Goal: Task Accomplishment & Management: Manage account settings

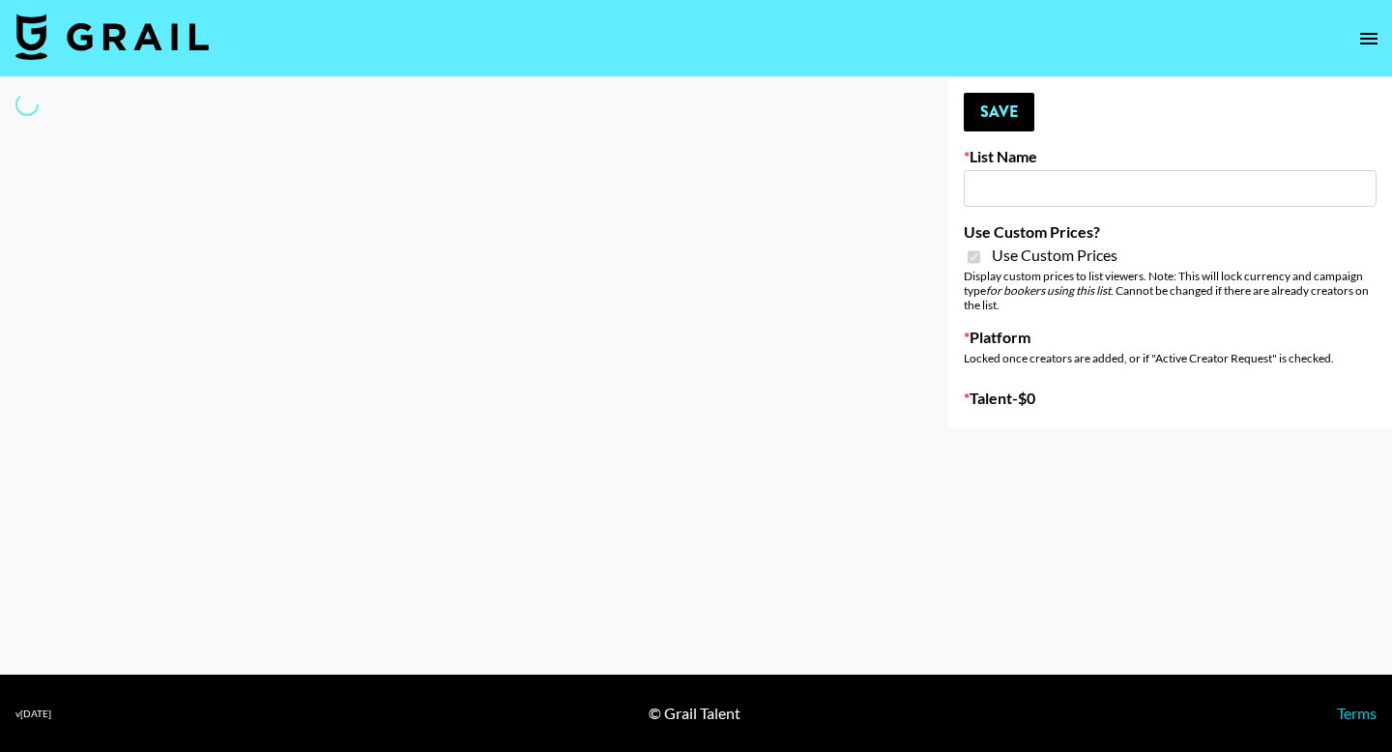
type input "Craftd"
checkbox input "true"
select select "Brand"
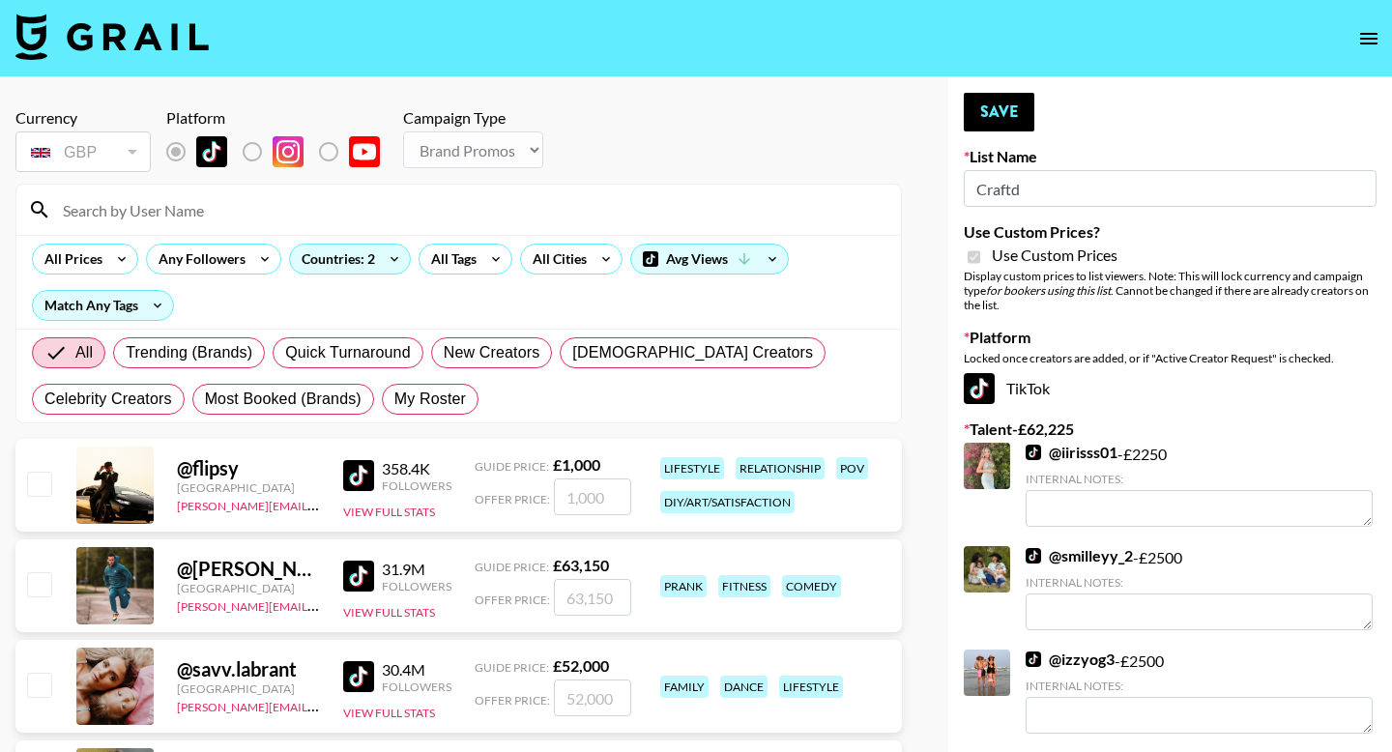
click at [241, 223] on input at bounding box center [470, 209] width 838 height 31
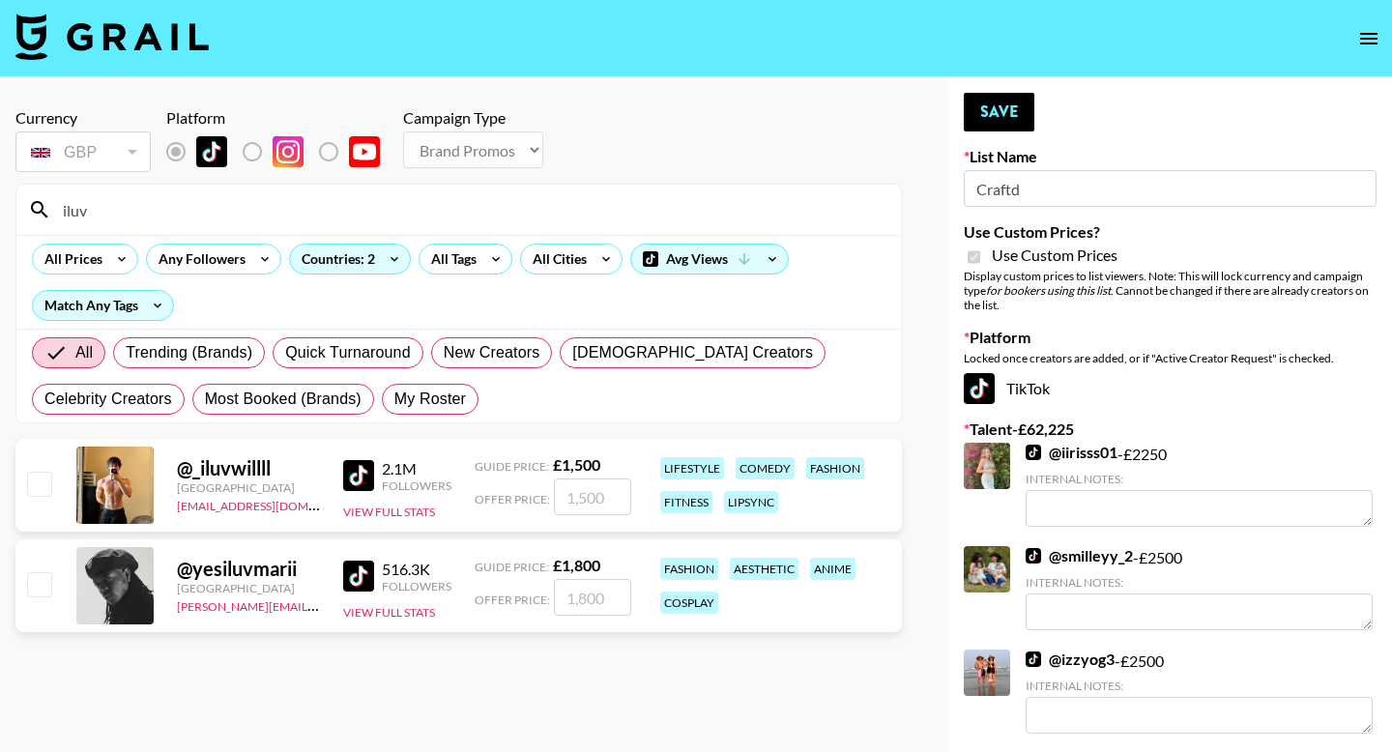
type input "iluv"
click at [49, 485] on input "checkbox" at bounding box center [38, 483] width 23 height 23
checkbox input "true"
type input "1500"
click at [95, 130] on div "GBP GBP ​" at bounding box center [82, 152] width 135 height 48
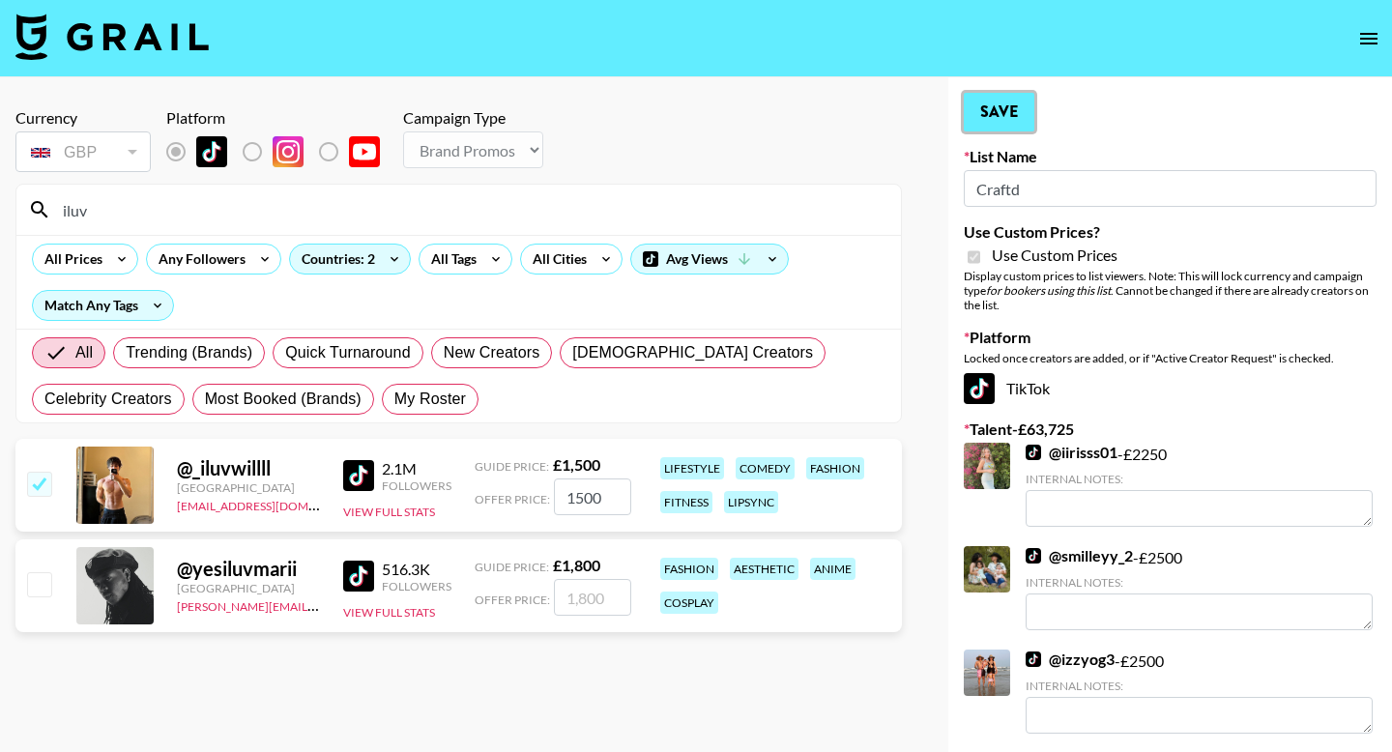
click at [1004, 120] on button "Save" at bounding box center [998, 112] width 71 height 39
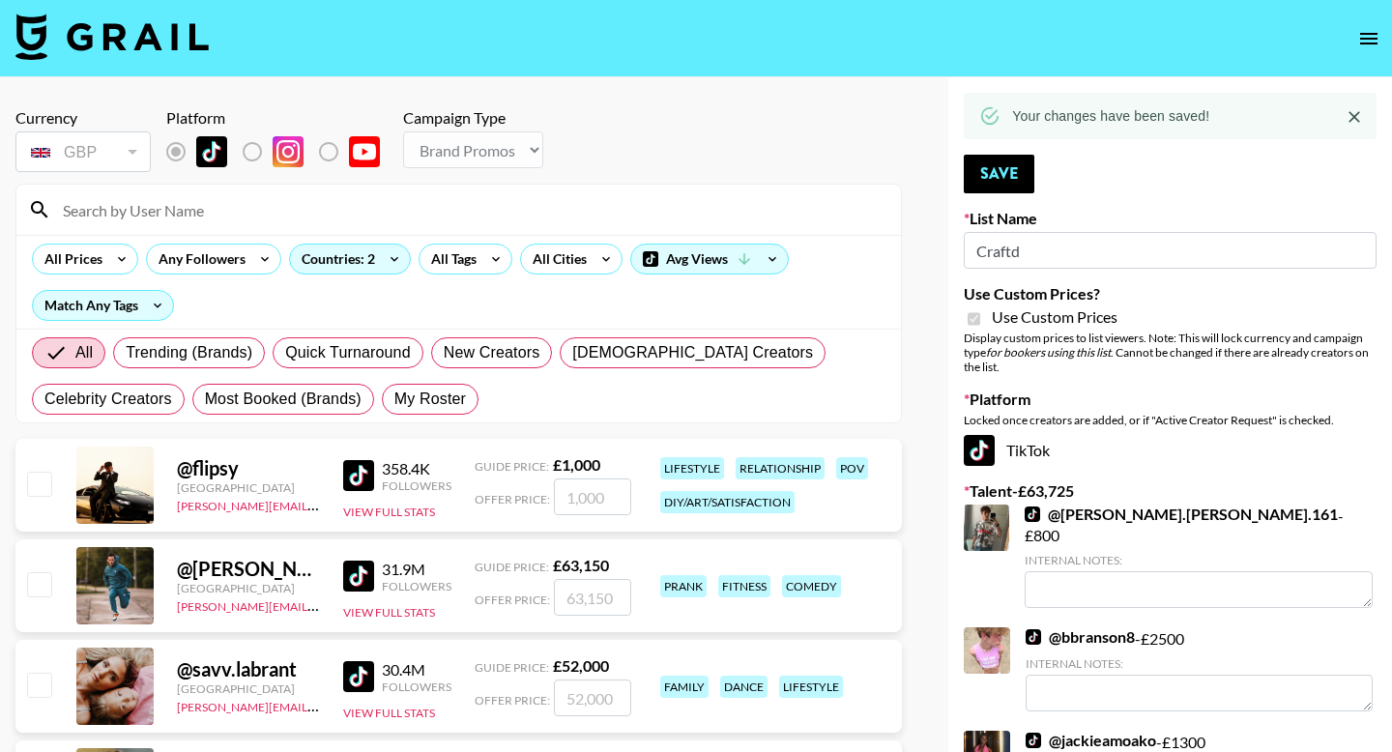
click at [158, 203] on input at bounding box center [470, 209] width 838 height 31
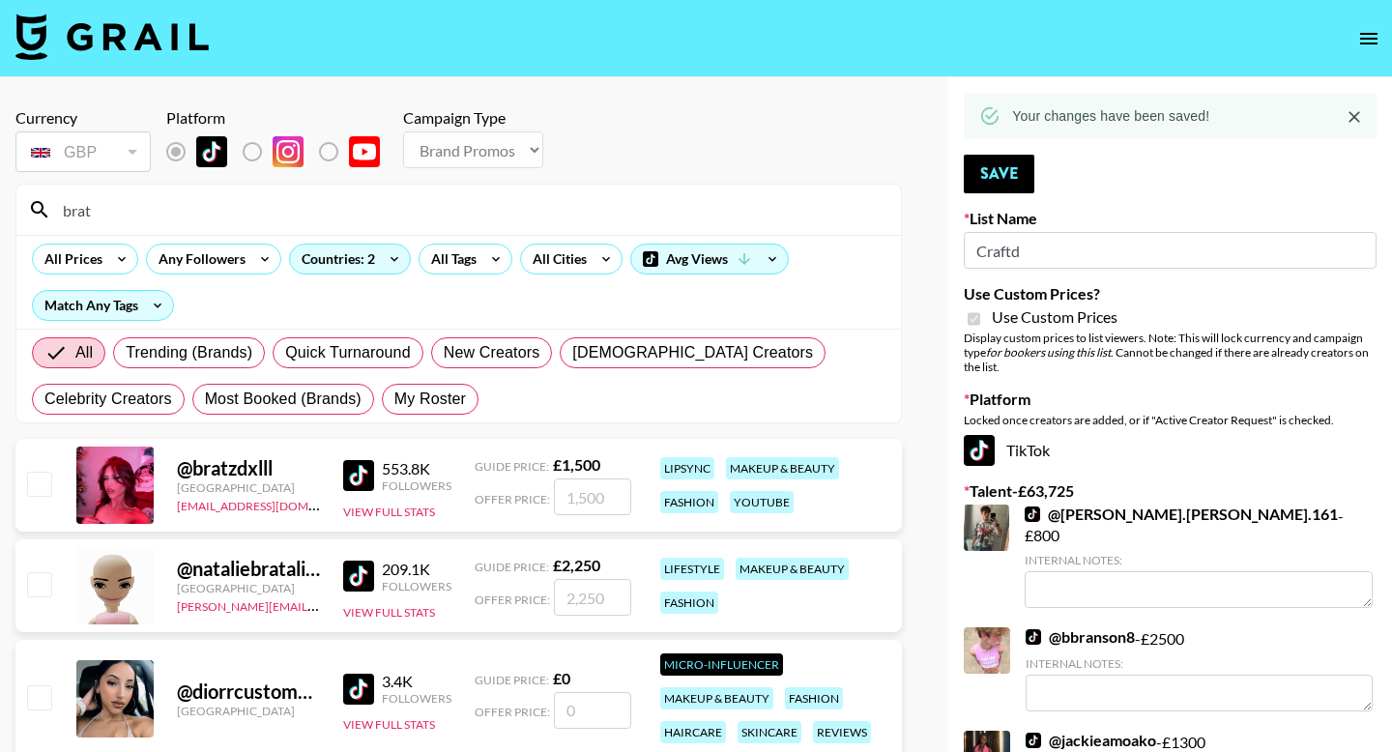
type input "brat"
click at [23, 479] on div at bounding box center [38, 485] width 30 height 33
click at [57, 482] on div "@ bratzdxlll [GEOGRAPHIC_DATA] [EMAIL_ADDRESS][DOMAIN_NAME] 553.8K Followers Vi…" at bounding box center [458, 485] width 886 height 93
click at [30, 482] on input "checkbox" at bounding box center [38, 483] width 23 height 23
checkbox input "true"
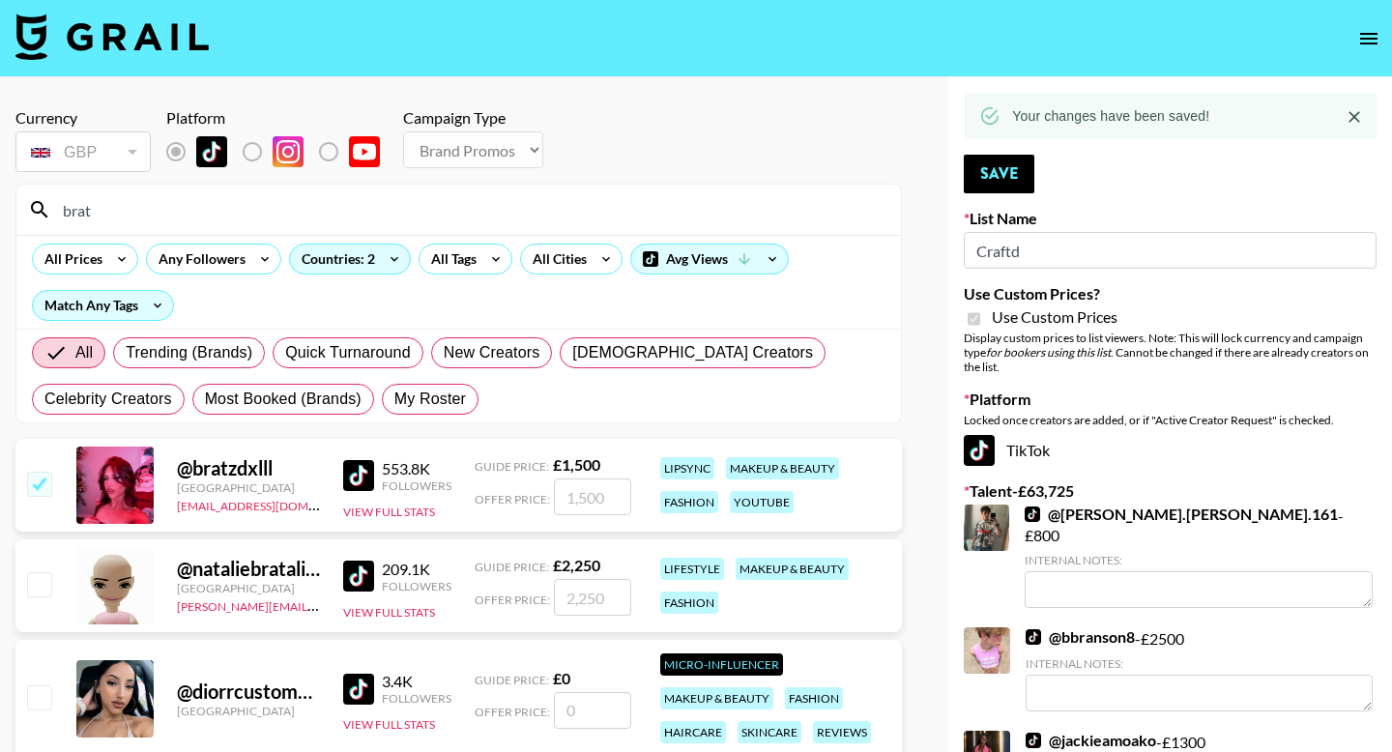
type input "1500"
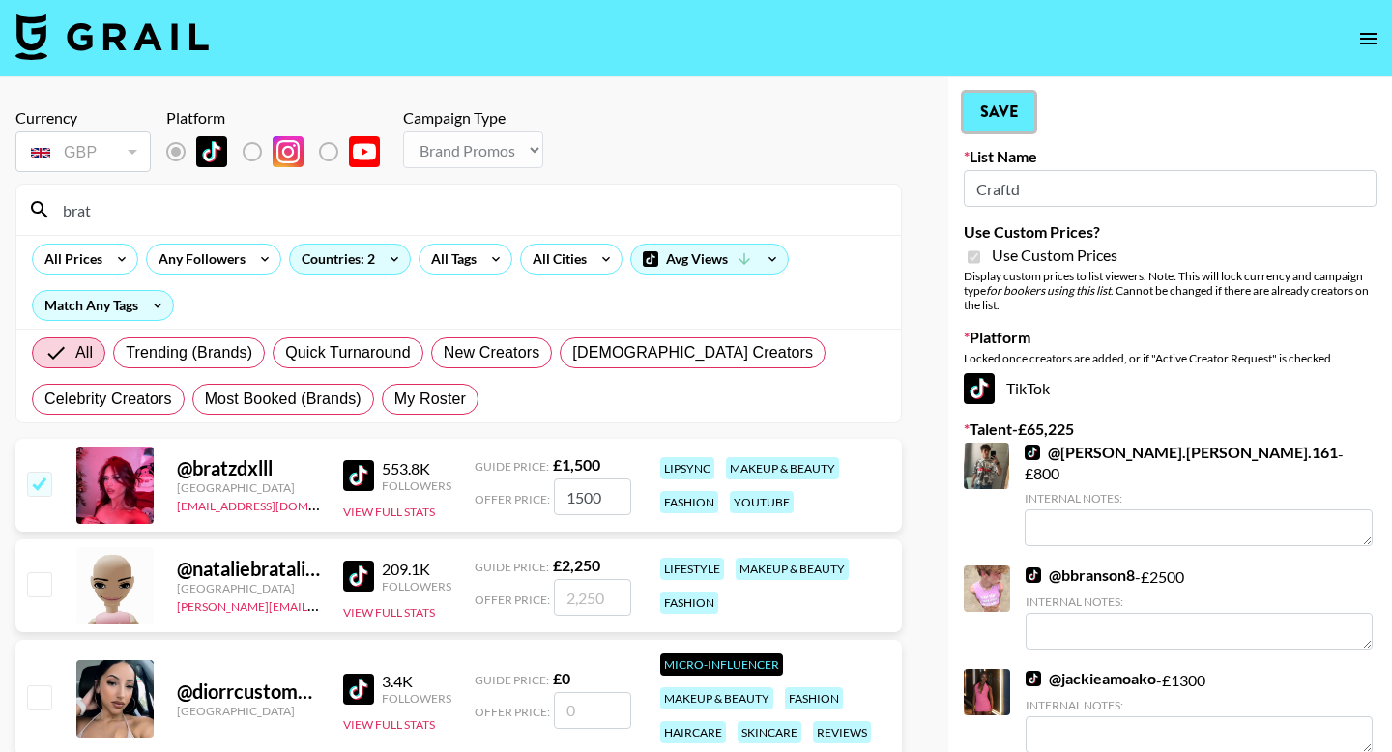
click at [1031, 96] on button "Save" at bounding box center [998, 112] width 71 height 39
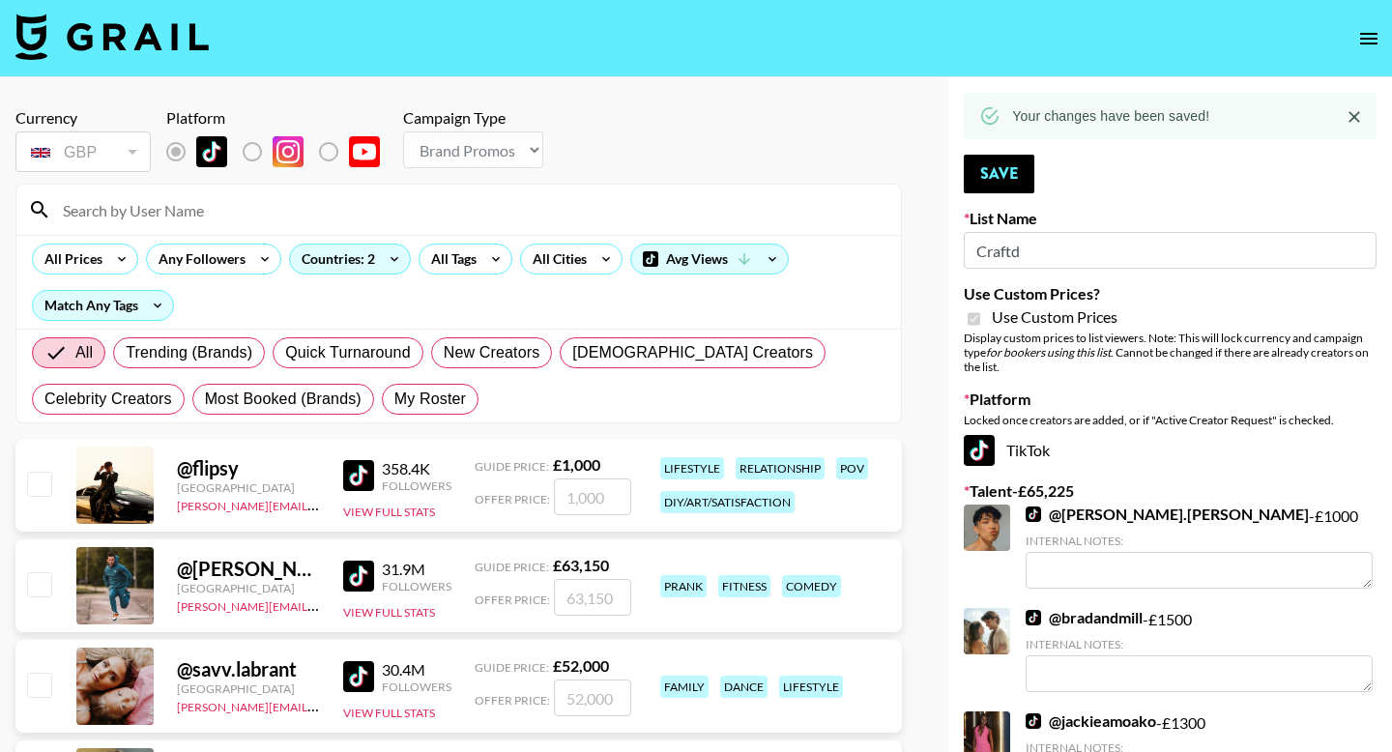
drag, startPoint x: 487, startPoint y: 207, endPoint x: 0, endPoint y: 210, distance: 487.1
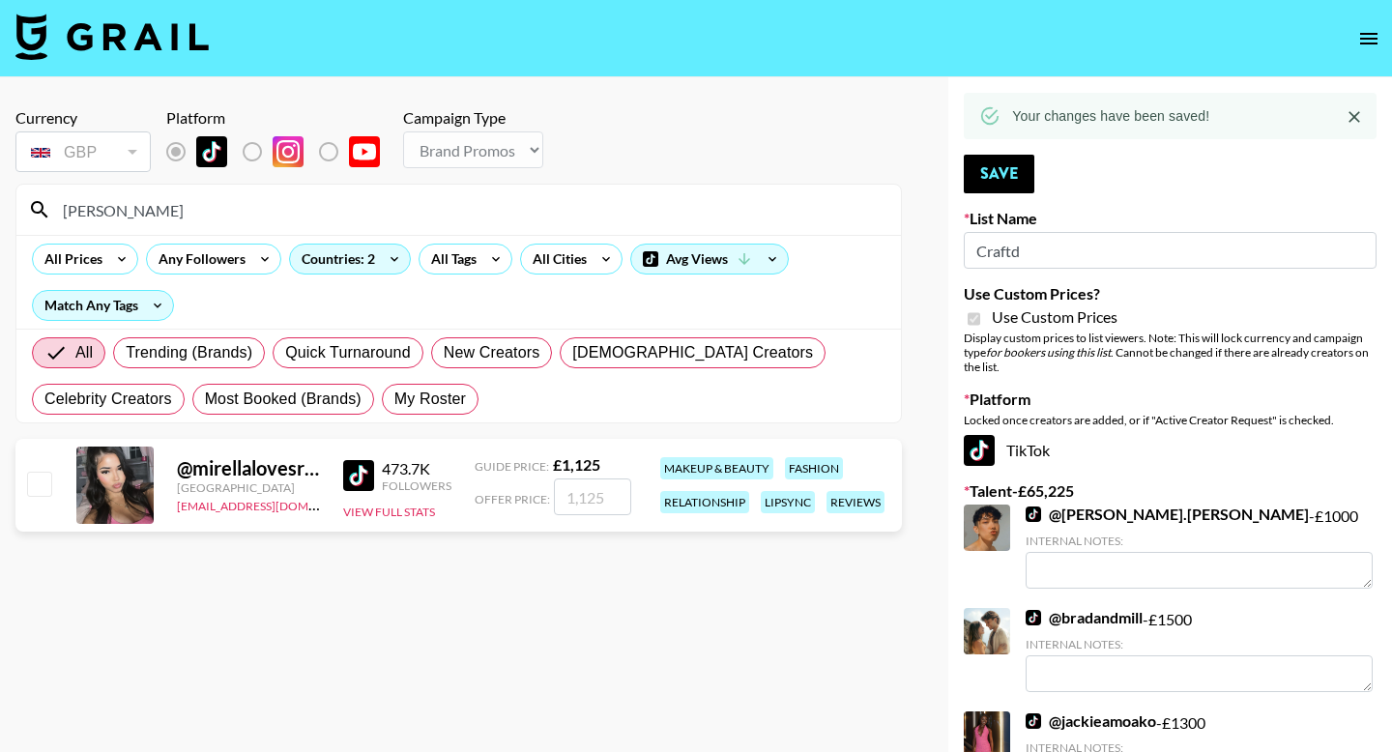
type input "[PERSON_NAME]"
click at [41, 477] on input "checkbox" at bounding box center [38, 483] width 23 height 23
checkbox input "true"
type input "1125"
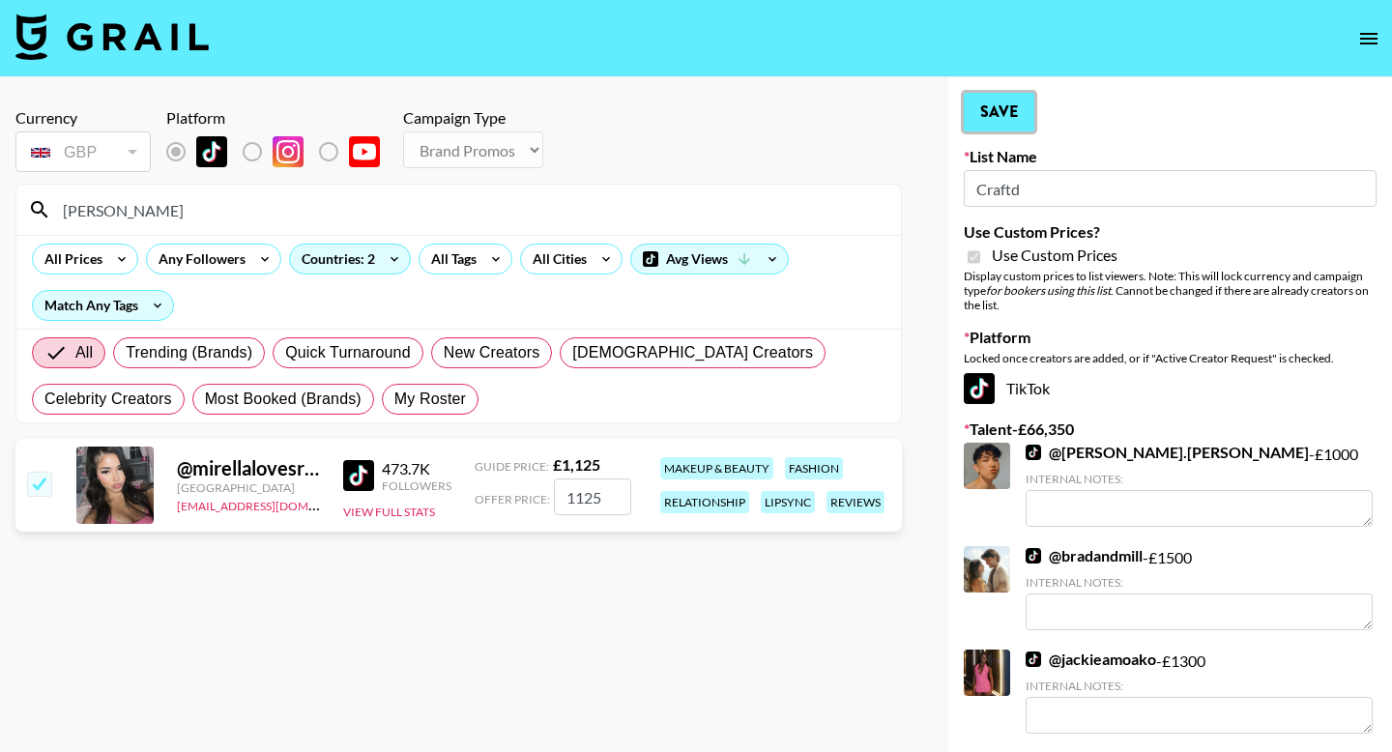
drag, startPoint x: 1015, startPoint y: 128, endPoint x: 288, endPoint y: 271, distance: 740.7
click at [1015, 128] on button "Save" at bounding box center [998, 112] width 71 height 39
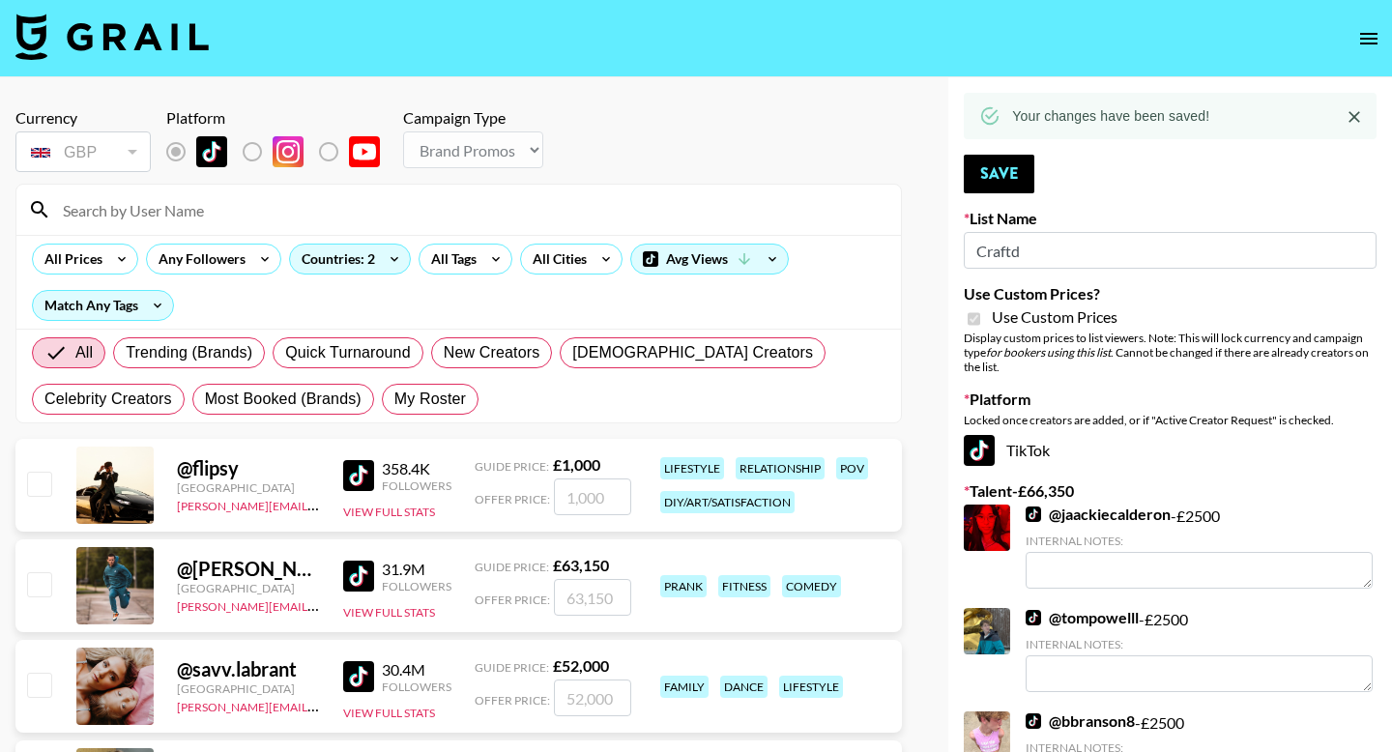
click at [189, 215] on input at bounding box center [470, 209] width 838 height 31
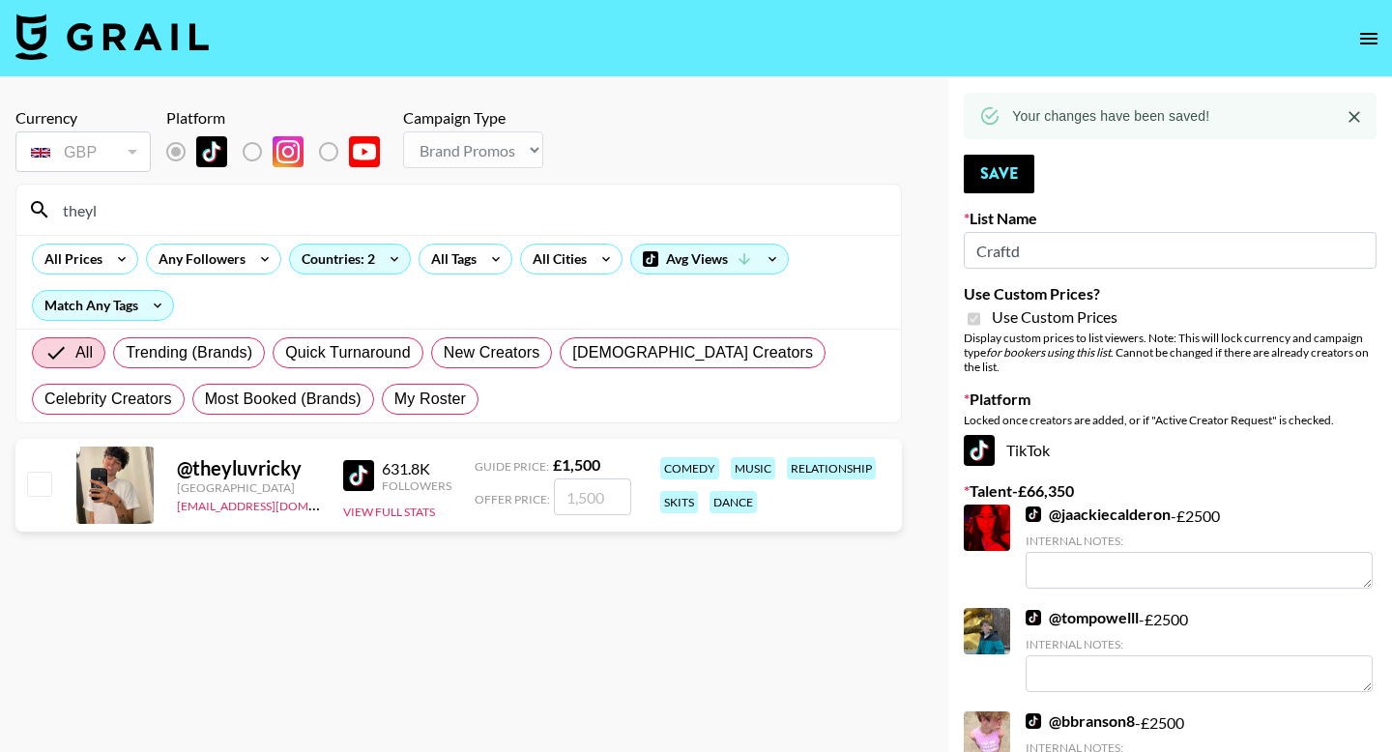
type input "theyl"
click at [22, 467] on div "@ theyluvricky [GEOGRAPHIC_DATA] [EMAIL_ADDRESS][DOMAIN_NAME] 631.8K Followers …" at bounding box center [458, 485] width 886 height 93
click at [31, 490] on input "checkbox" at bounding box center [38, 483] width 23 height 23
checkbox input "true"
type input "1500"
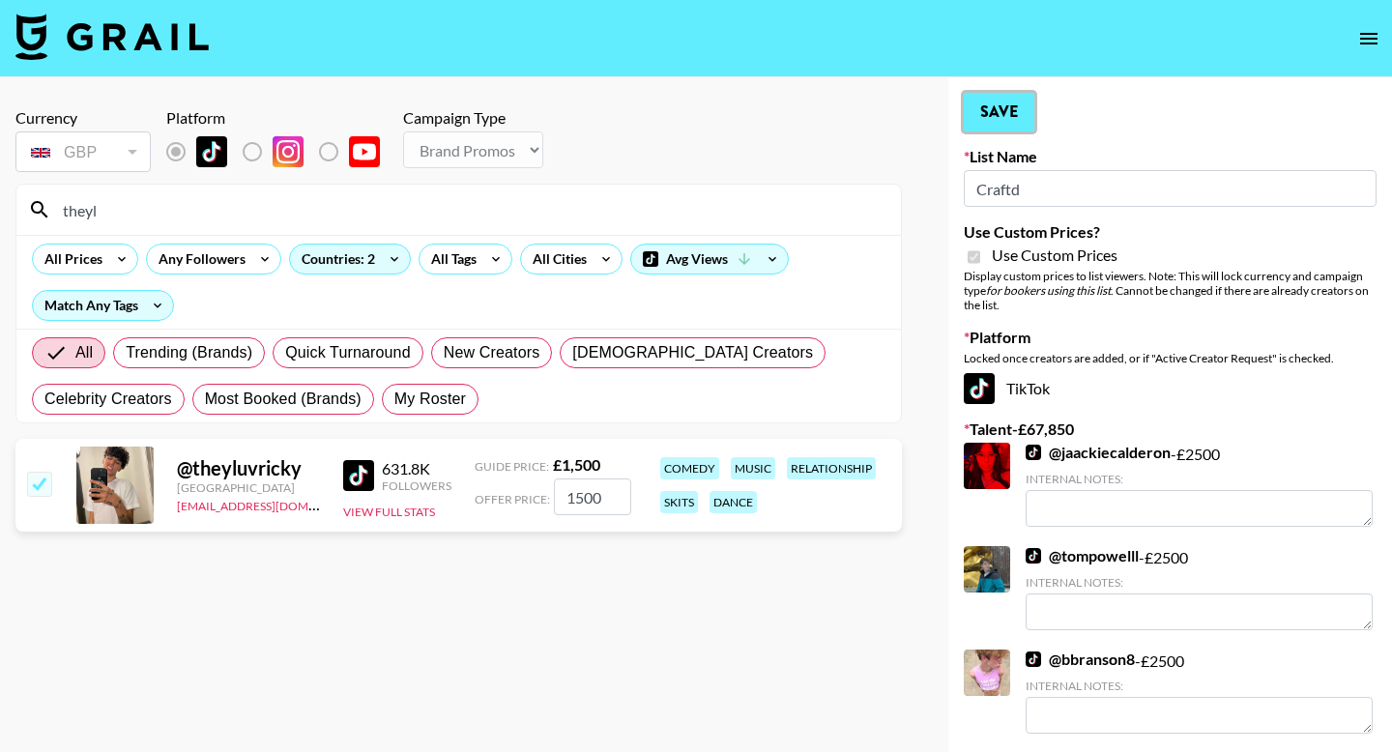
click at [1016, 115] on button "Save" at bounding box center [998, 112] width 71 height 39
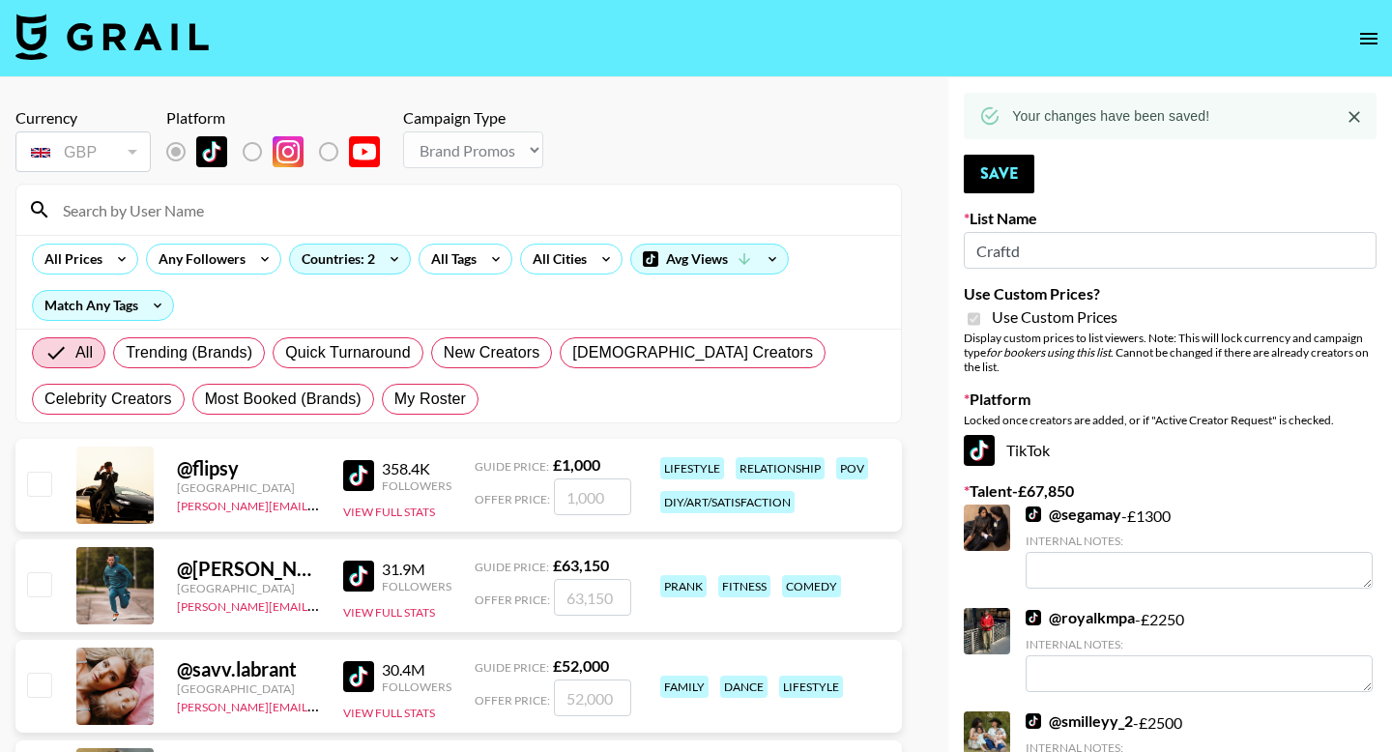
click at [187, 232] on div at bounding box center [458, 210] width 884 height 50
click at [199, 215] on input at bounding box center [470, 209] width 838 height 31
